Goal: Task Accomplishment & Management: Manage account settings

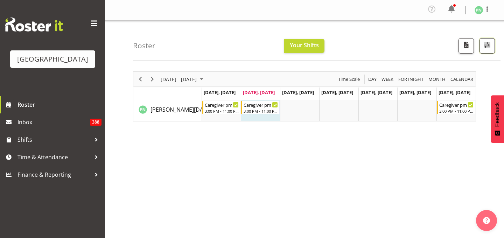
click at [483, 49] on span "button" at bounding box center [487, 44] width 9 height 9
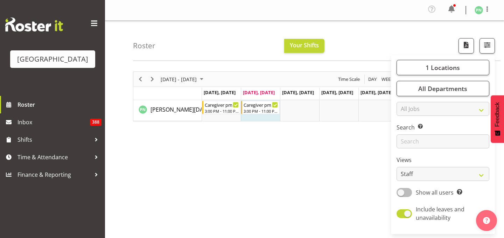
click at [397, 197] on span at bounding box center [404, 192] width 15 height 9
click at [397, 195] on input "Show all users Show only rostered employees" at bounding box center [399, 192] width 5 height 5
checkbox input "true"
click at [449, 181] on select "Staff Role Shift - Horizontal Shift - Vertical Staff - Location" at bounding box center [443, 174] width 93 height 14
select select "shiftH"
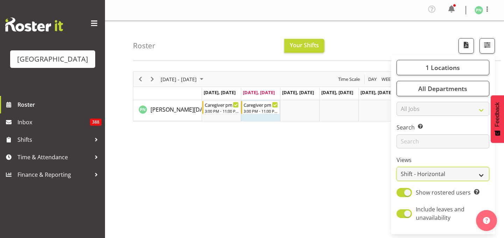
click at [397, 181] on select "Staff Role Shift - Horizontal Shift - Vertical Staff - Location" at bounding box center [443, 174] width 93 height 14
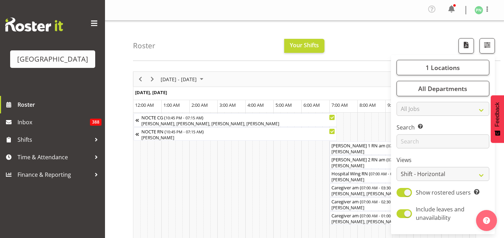
click at [415, 44] on div "Roster Your Shifts 1 Locations [GEOGRAPHIC_DATA] Kitchen [GEOGRAPHIC_DATA] Sele…" at bounding box center [317, 41] width 368 height 40
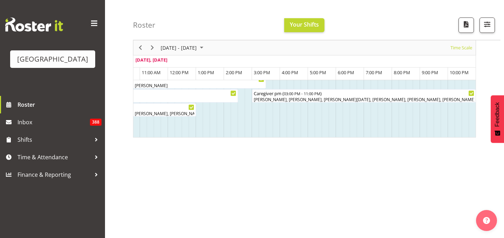
scroll to position [115, 0]
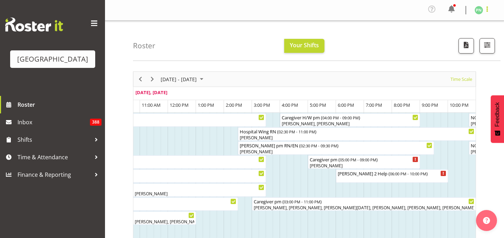
click at [486, 13] on span at bounding box center [487, 9] width 8 height 8
click at [435, 45] on link "Log Out" at bounding box center [458, 38] width 67 height 13
